Goal: Information Seeking & Learning: Compare options

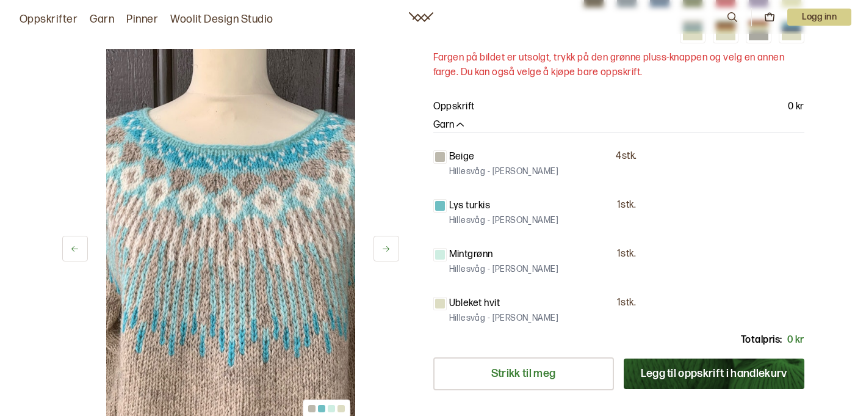
scroll to position [342, 0]
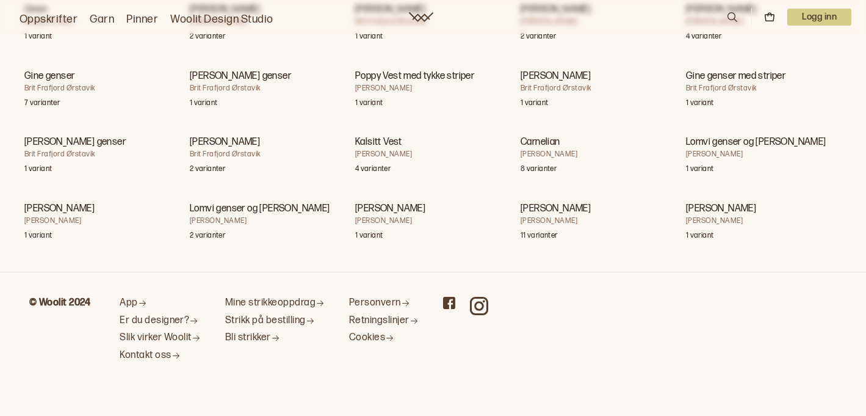
scroll to position [30553, 0]
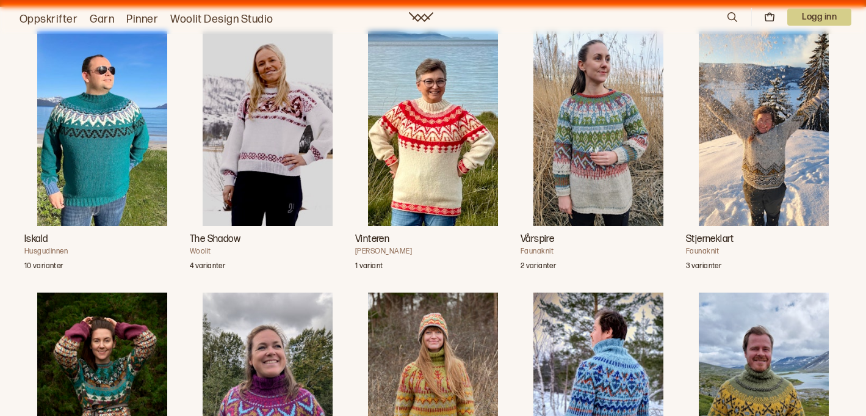
scroll to position [879, 0]
